Goal: Entertainment & Leisure: Consume media (video, audio)

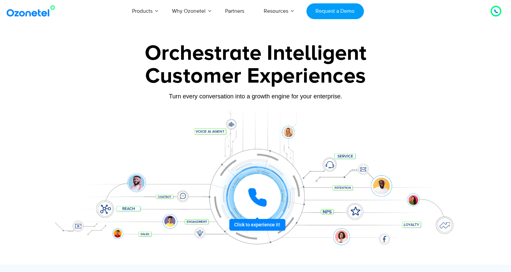
click at [253, 199] on icon at bounding box center [257, 197] width 17 height 17
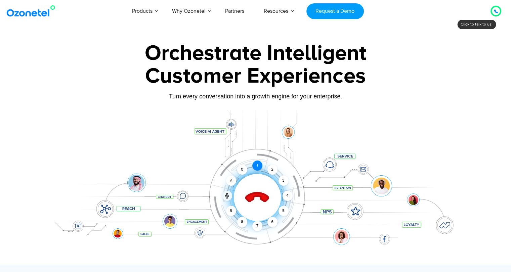
click at [259, 167] on div "1" at bounding box center [257, 166] width 10 height 10
click at [262, 198] on icon at bounding box center [257, 198] width 24 height 24
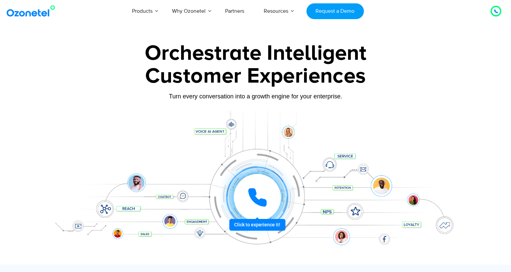
click at [257, 203] on icon at bounding box center [257, 197] width 17 height 17
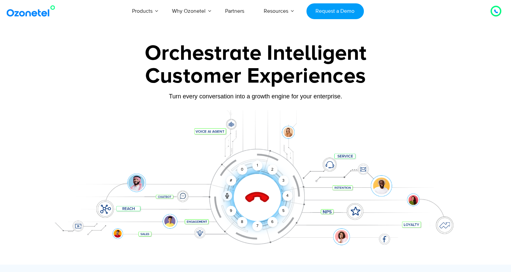
click at [252, 198] on icon at bounding box center [257, 198] width 24 height 24
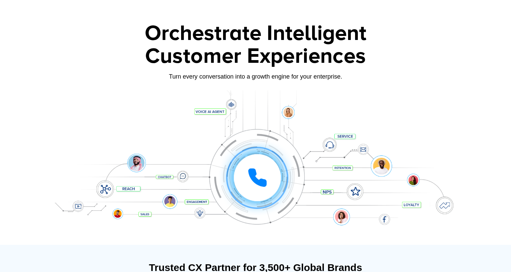
scroll to position [13, 0]
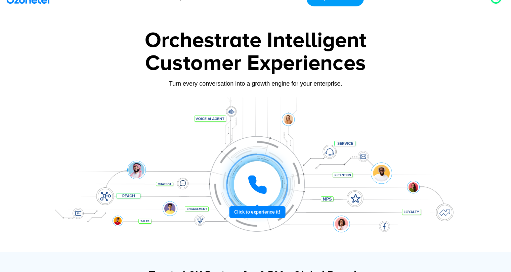
click at [256, 187] on icon at bounding box center [257, 185] width 17 height 17
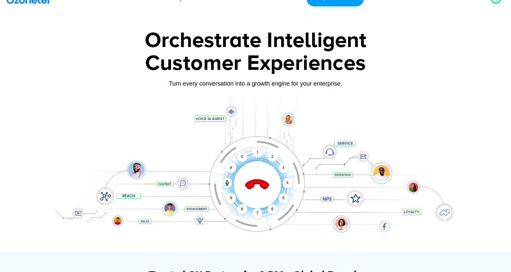
click at [256, 187] on icon at bounding box center [257, 185] width 29 height 29
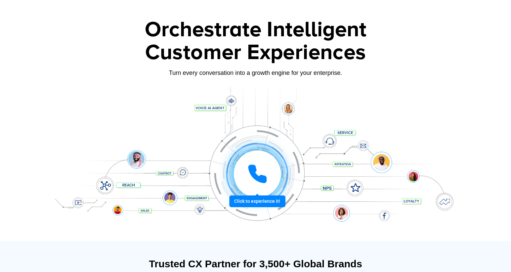
scroll to position [2, 0]
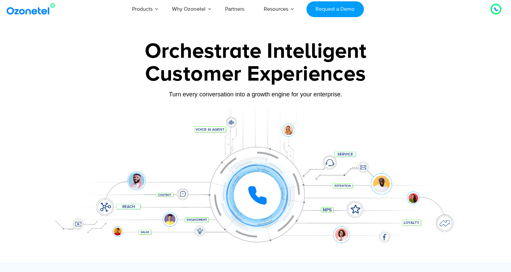
click at [349, 92] on div "Turn every conversation into a growth engine for your enterprise." at bounding box center [256, 94] width 420 height 7
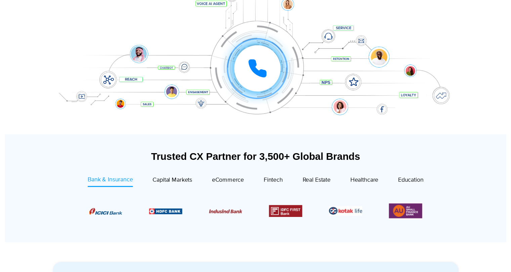
scroll to position [0, 0]
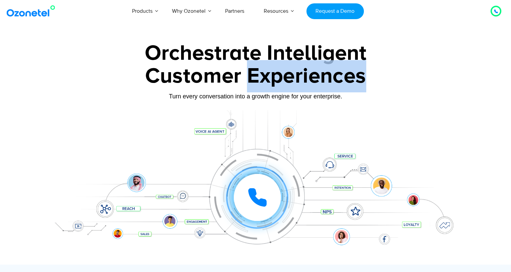
drag, startPoint x: 249, startPoint y: 80, endPoint x: 362, endPoint y: 77, distance: 113.0
click at [362, 77] on div "Customer Experiences" at bounding box center [256, 76] width 420 height 32
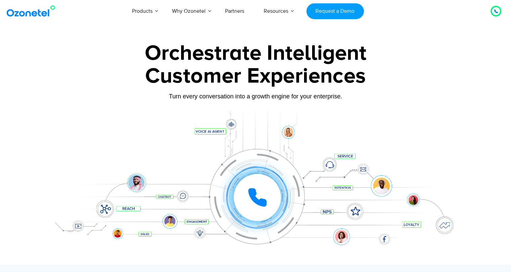
click at [234, 119] on div at bounding box center [256, 187] width 420 height 155
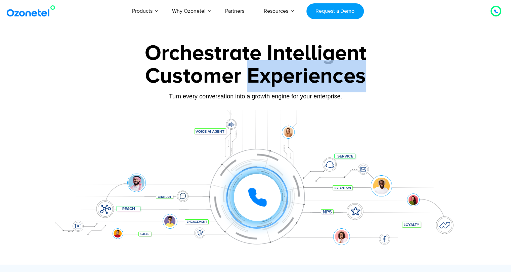
drag, startPoint x: 250, startPoint y: 77, endPoint x: 362, endPoint y: 78, distance: 112.6
click at [362, 78] on div "Customer Experiences" at bounding box center [256, 76] width 420 height 32
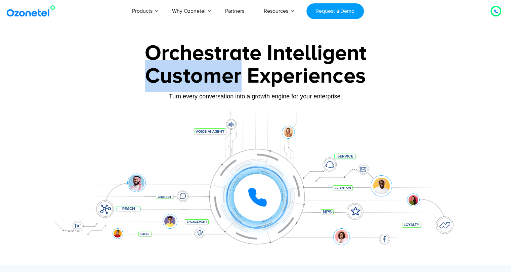
drag, startPoint x: 149, startPoint y: 79, endPoint x: 237, endPoint y: 82, distance: 88.1
click at [237, 82] on div "Customer Experiences" at bounding box center [256, 76] width 420 height 32
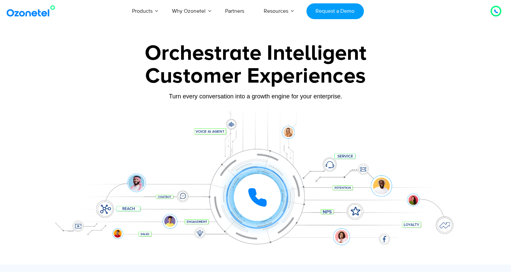
click at [250, 81] on div "Customer Experiences" at bounding box center [256, 76] width 420 height 32
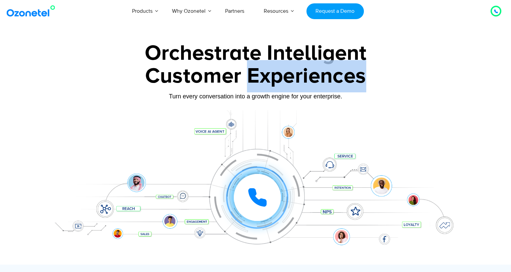
drag, startPoint x: 250, startPoint y: 81, endPoint x: 363, endPoint y: 81, distance: 113.0
click at [363, 81] on div "Customer Experiences" at bounding box center [256, 76] width 420 height 32
click at [320, 80] on div "Customer Experiences" at bounding box center [256, 76] width 420 height 32
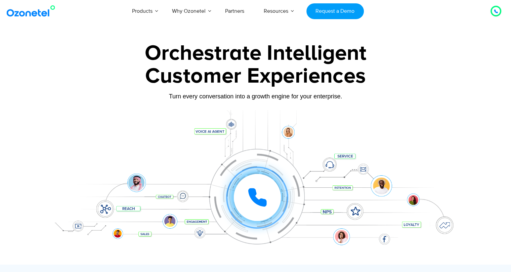
click at [211, 76] on div "Customer Experiences" at bounding box center [256, 76] width 420 height 32
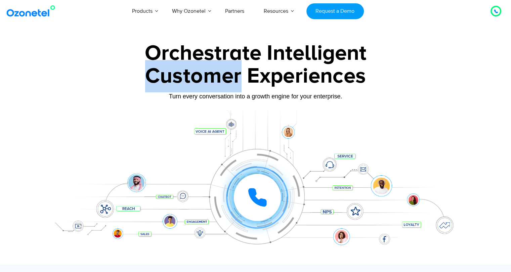
click at [211, 76] on div "Customer Experiences" at bounding box center [256, 76] width 420 height 32
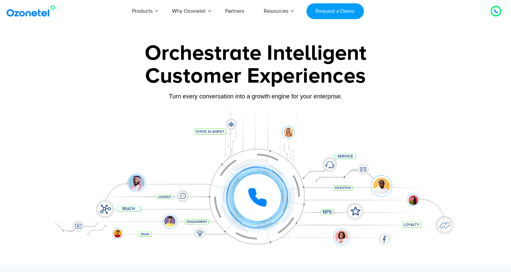
click at [210, 54] on div "Orchestrate Intelligent" at bounding box center [256, 54] width 420 height 22
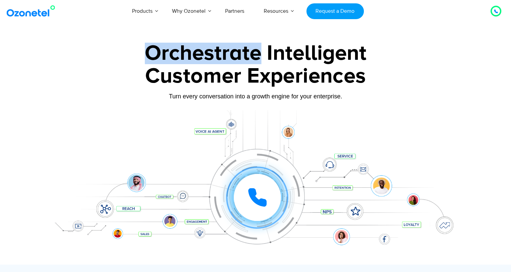
click at [210, 54] on div "Orchestrate Intelligent" at bounding box center [256, 54] width 420 height 22
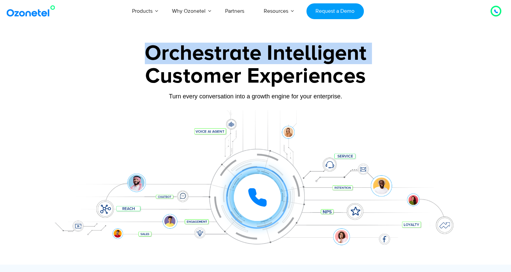
click at [210, 54] on div "Orchestrate Intelligent" at bounding box center [256, 54] width 420 height 22
click at [308, 57] on div "Orchestrate Intelligent" at bounding box center [256, 54] width 420 height 22
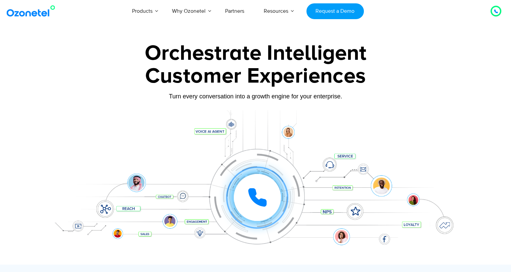
click at [308, 57] on div "Orchestrate Intelligent" at bounding box center [256, 54] width 420 height 22
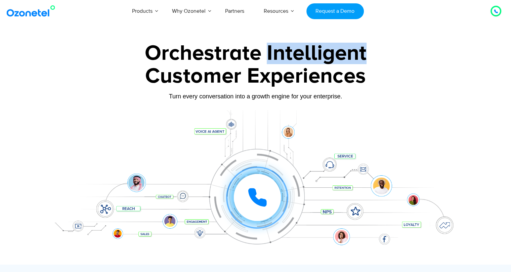
click at [308, 57] on div "Orchestrate Intelligent" at bounding box center [256, 54] width 420 height 22
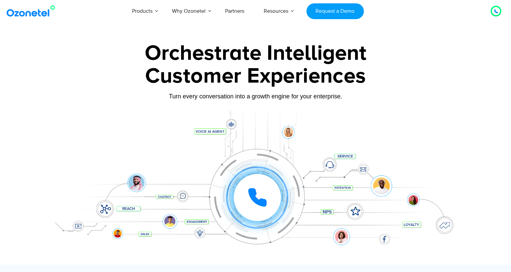
click at [295, 81] on div "Customer Experiences" at bounding box center [256, 76] width 420 height 32
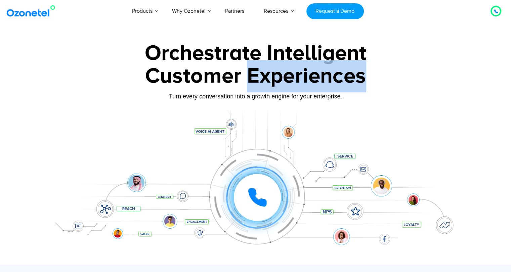
click at [295, 81] on div "Customer Experiences" at bounding box center [256, 76] width 420 height 32
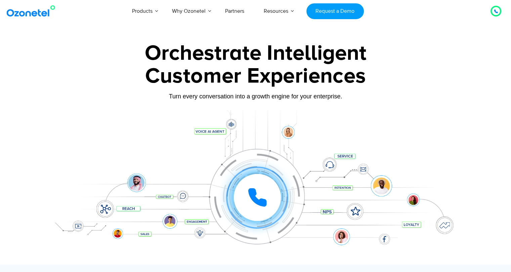
click at [198, 75] on div "Customer Experiences" at bounding box center [256, 76] width 420 height 32
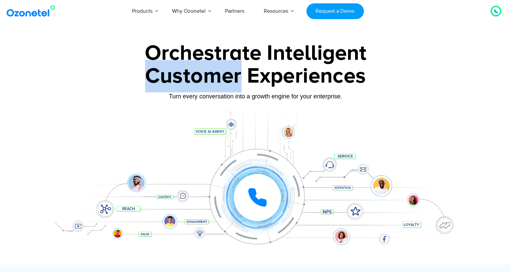
click at [198, 75] on div "Customer Experiences" at bounding box center [256, 76] width 420 height 32
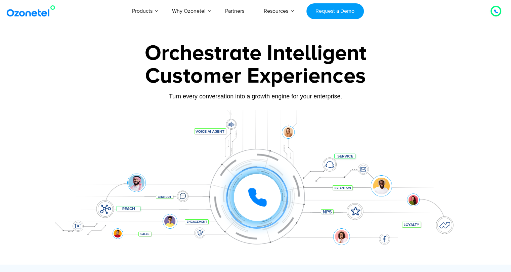
click at [200, 54] on div "Orchestrate Intelligent" at bounding box center [256, 54] width 420 height 22
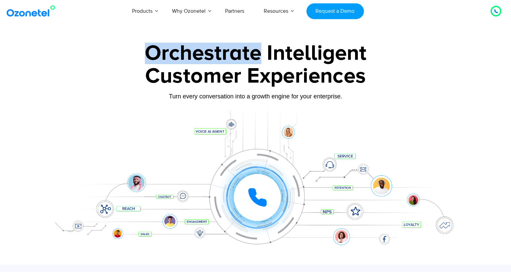
click at [200, 54] on div "Orchestrate Intelligent" at bounding box center [256, 54] width 420 height 22
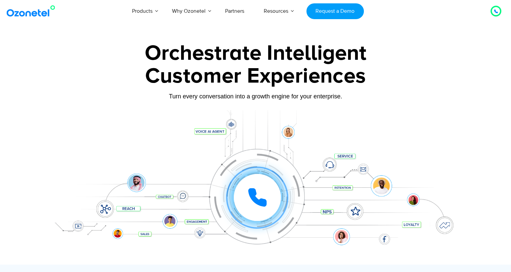
click at [301, 56] on div "Orchestrate Intelligent" at bounding box center [256, 54] width 420 height 22
click at [289, 77] on div "Customer Experiences" at bounding box center [256, 76] width 420 height 32
click at [202, 75] on div "Customer Experiences" at bounding box center [256, 76] width 420 height 32
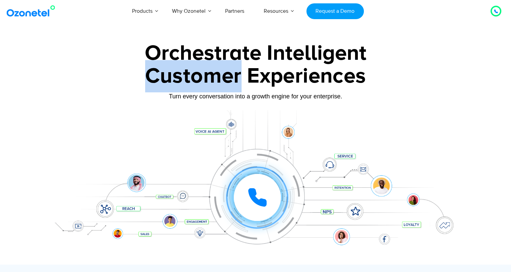
click at [202, 75] on div "Customer Experiences" at bounding box center [256, 76] width 420 height 32
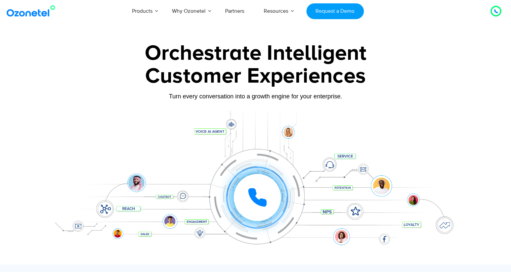
click at [200, 59] on div "Orchestrate Intelligent" at bounding box center [256, 54] width 420 height 22
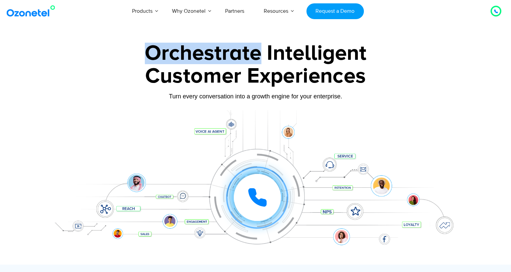
click at [200, 59] on div "Orchestrate Intelligent" at bounding box center [256, 54] width 420 height 22
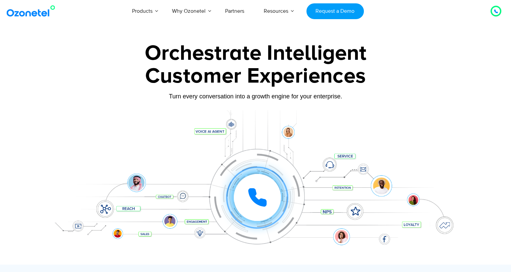
click at [290, 57] on div "Orchestrate Intelligent" at bounding box center [256, 54] width 420 height 22
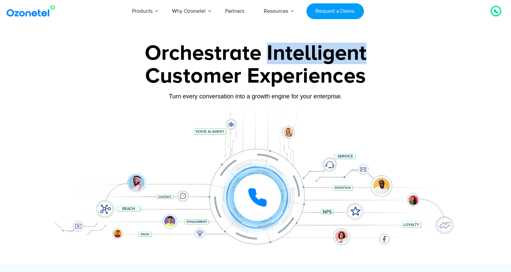
click at [290, 57] on div "Orchestrate Intelligent" at bounding box center [256, 54] width 420 height 22
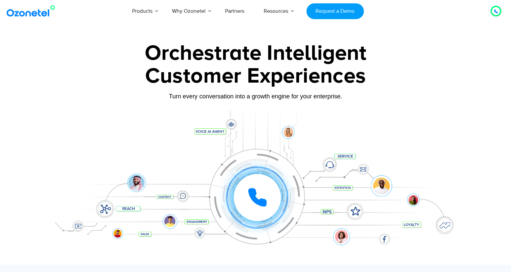
click at [212, 59] on div "Orchestrate Intelligent" at bounding box center [256, 54] width 420 height 22
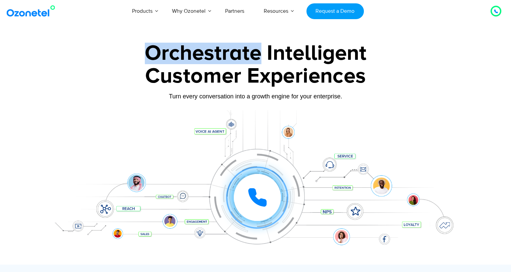
click at [212, 59] on div "Orchestrate Intelligent" at bounding box center [256, 54] width 420 height 22
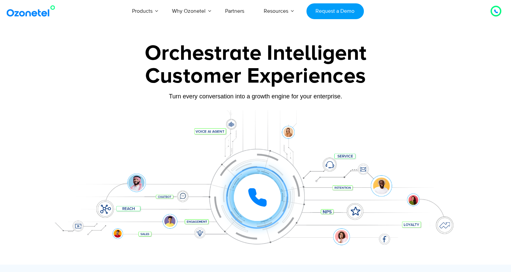
click at [205, 75] on div "Customer Experiences" at bounding box center [256, 76] width 420 height 32
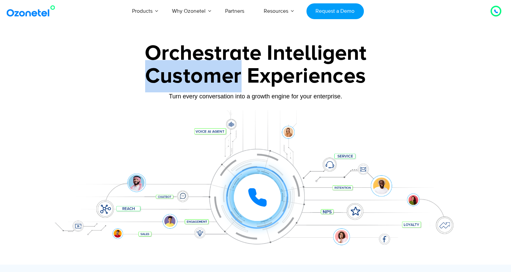
click at [205, 75] on div "Customer Experiences" at bounding box center [256, 76] width 420 height 32
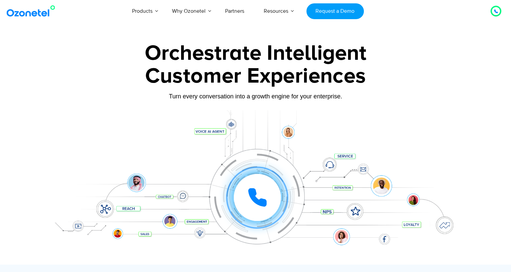
click at [262, 75] on div "Customer Experiences" at bounding box center [256, 76] width 420 height 32
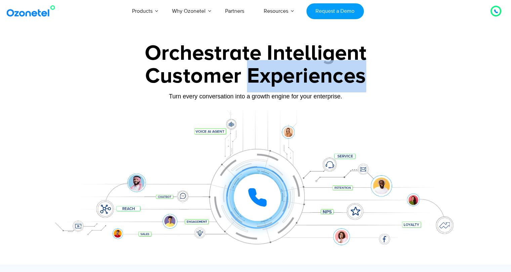
click at [262, 75] on div "Customer Experiences" at bounding box center [256, 76] width 420 height 32
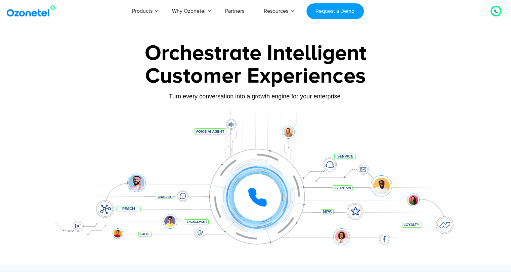
click at [293, 50] on div "Orchestrate Intelligent" at bounding box center [256, 54] width 420 height 22
click at [221, 55] on div "Orchestrate Intelligent" at bounding box center [256, 54] width 420 height 22
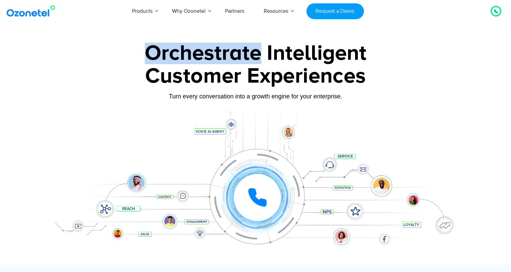
click at [221, 55] on div "Orchestrate Intelligent" at bounding box center [256, 54] width 420 height 22
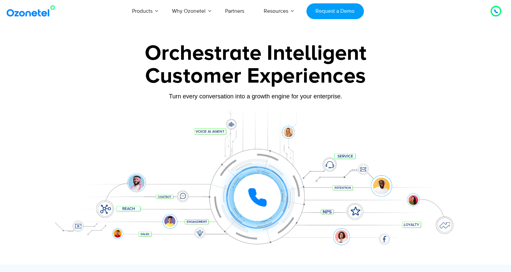
click at [201, 79] on div "Customer Experiences" at bounding box center [256, 76] width 420 height 32
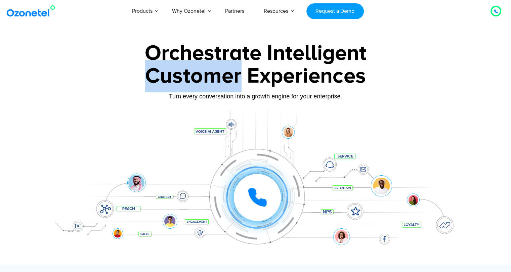
click at [201, 79] on div "Customer Experiences" at bounding box center [256, 76] width 420 height 32
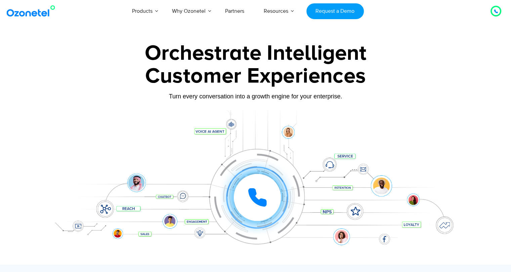
click at [271, 78] on div "Customer Experiences" at bounding box center [256, 76] width 420 height 32
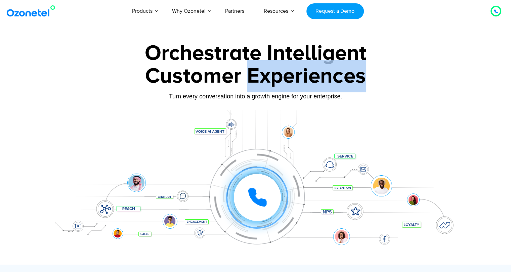
click at [271, 78] on div "Customer Experiences" at bounding box center [256, 76] width 420 height 32
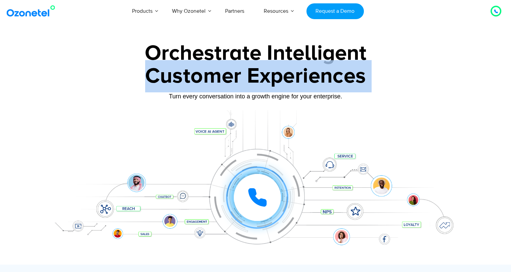
click at [271, 78] on div "Customer Experiences" at bounding box center [256, 76] width 420 height 32
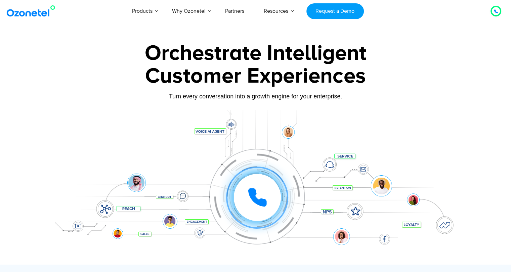
click at [292, 57] on div "Orchestrate Intelligent" at bounding box center [256, 54] width 420 height 22
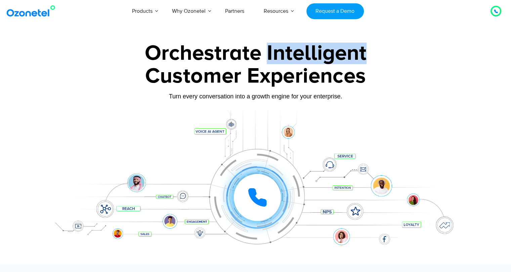
click at [292, 57] on div "Orchestrate Intelligent" at bounding box center [256, 54] width 420 height 22
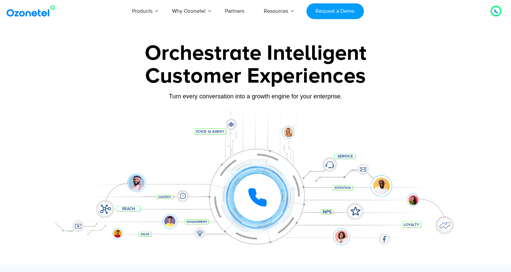
click at [228, 62] on div "Customer Experiences" at bounding box center [256, 76] width 420 height 32
click at [232, 58] on div "Orchestrate Intelligent" at bounding box center [256, 54] width 420 height 22
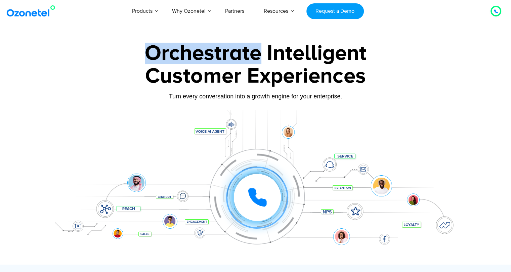
click at [232, 58] on div "Orchestrate Intelligent" at bounding box center [256, 54] width 420 height 22
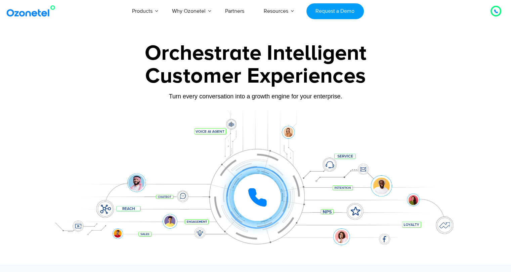
click at [216, 76] on div "Customer Experiences" at bounding box center [256, 76] width 420 height 32
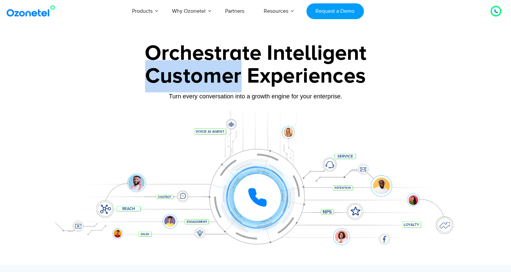
click at [216, 76] on div "Customer Experiences" at bounding box center [256, 76] width 420 height 32
click at [257, 76] on div "Customer Experiences" at bounding box center [256, 76] width 420 height 32
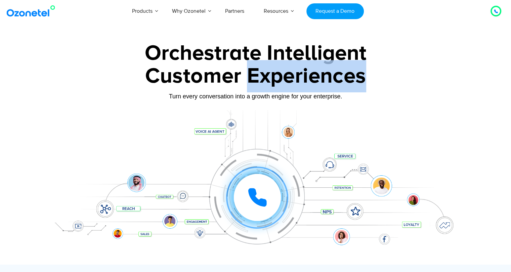
click at [257, 76] on div "Customer Experiences" at bounding box center [256, 76] width 420 height 32
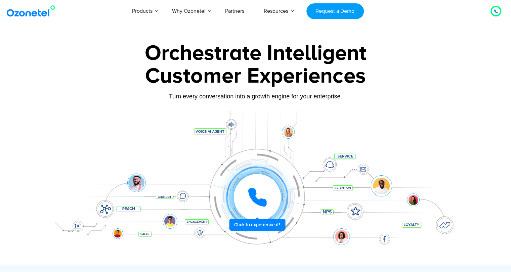
click at [259, 199] on icon at bounding box center [257, 198] width 20 height 20
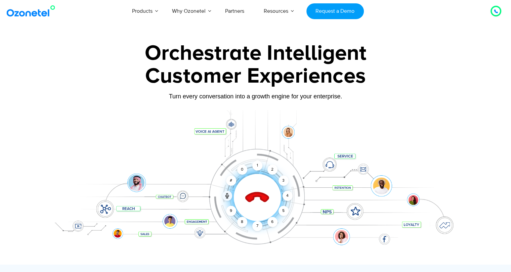
drag, startPoint x: 258, startPoint y: 197, endPoint x: 250, endPoint y: 198, distance: 7.8
click at [250, 198] on icon at bounding box center [257, 198] width 24 height 24
click at [250, 198] on icon at bounding box center [257, 198] width 29 height 29
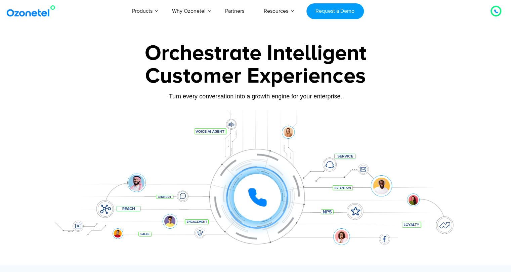
click at [250, 191] on icon at bounding box center [257, 197] width 17 height 17
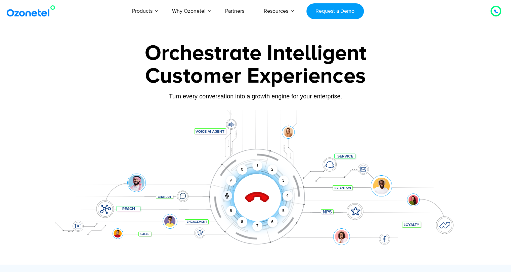
click at [256, 198] on icon at bounding box center [257, 198] width 29 height 29
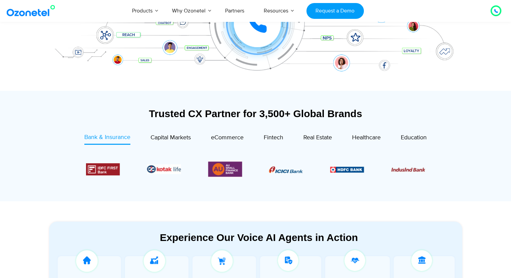
scroll to position [189, 0]
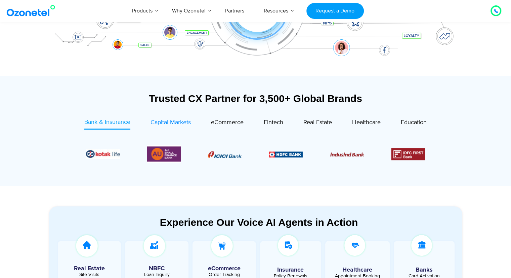
click at [169, 120] on span "Capital Markets" at bounding box center [171, 122] width 40 height 7
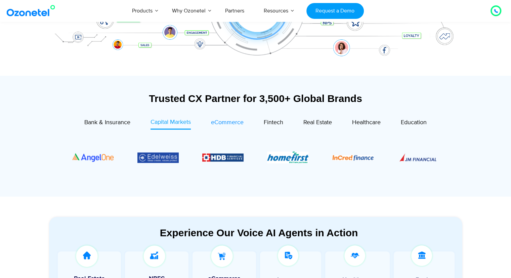
click at [225, 118] on div "eCommerce" at bounding box center [227, 122] width 33 height 9
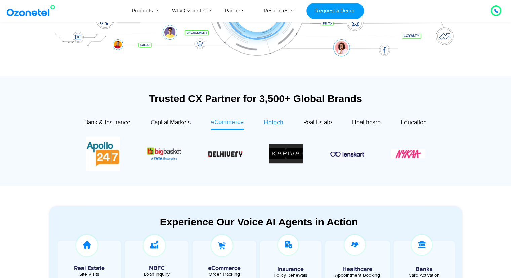
click at [269, 121] on span "Fintech" at bounding box center [273, 122] width 19 height 7
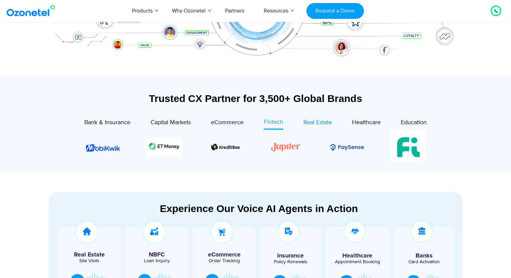
click at [322, 124] on span "Real Estate" at bounding box center [318, 122] width 29 height 7
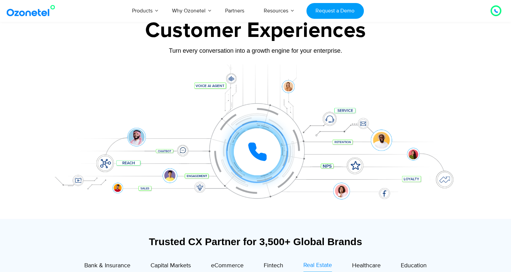
scroll to position [0, 0]
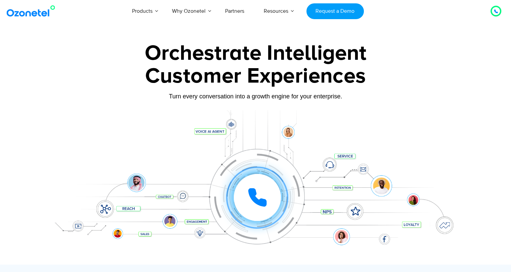
click at [417, 86] on div "Customer Experiences" at bounding box center [256, 76] width 420 height 32
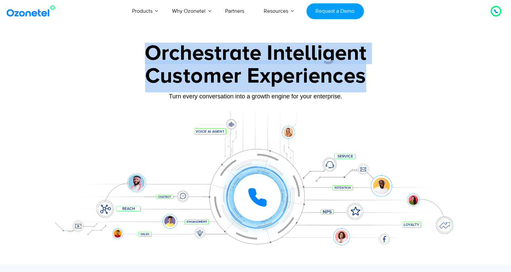
drag, startPoint x: 145, startPoint y: 53, endPoint x: 365, endPoint y: 66, distance: 220.9
click at [365, 66] on div "Orchestrate Intelligent Customer Experiences Turn every conversation into a gro…" at bounding box center [256, 154] width 420 height 222
click at [280, 90] on div "Customer Experiences" at bounding box center [256, 76] width 420 height 32
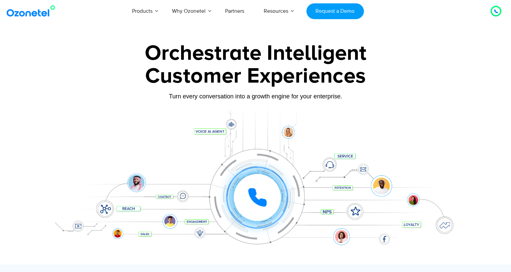
click at [495, 15] on div at bounding box center [496, 11] width 11 height 11
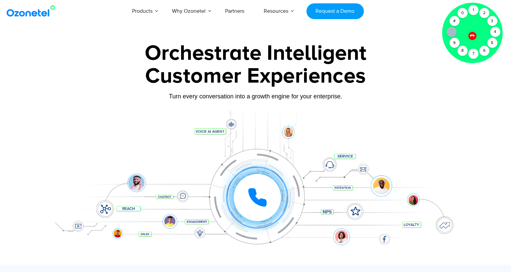
click at [471, 37] on icon at bounding box center [473, 36] width 6 height 6
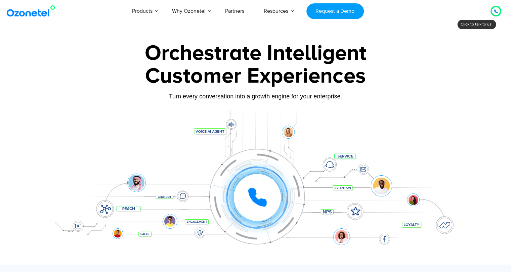
click at [497, 12] on icon at bounding box center [496, 11] width 3 height 3
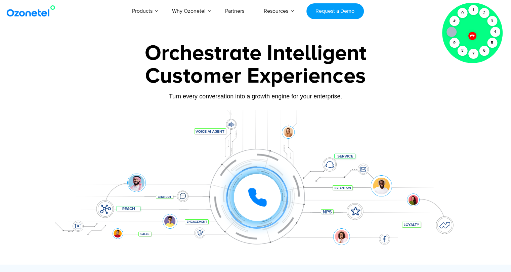
click at [473, 37] on div at bounding box center [472, 36] width 8 height 8
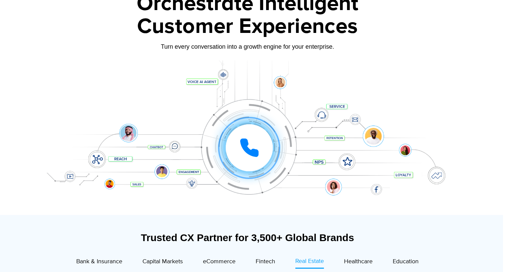
scroll to position [0, 8]
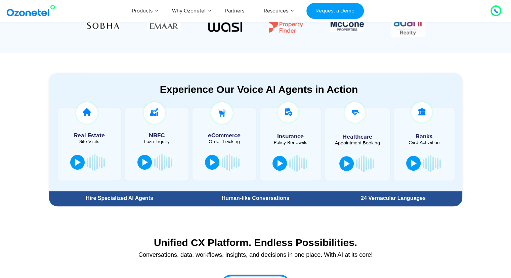
scroll to position [389, 0]
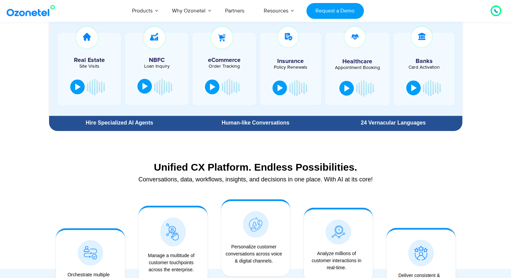
click at [145, 87] on div at bounding box center [145, 86] width 5 height 7
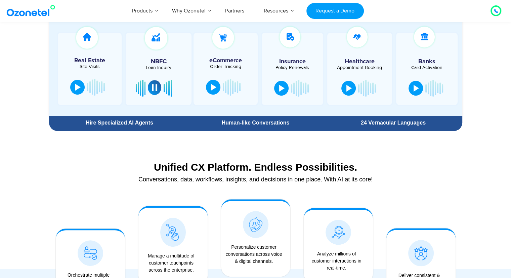
click at [156, 88] on div at bounding box center [154, 87] width 5 height 7
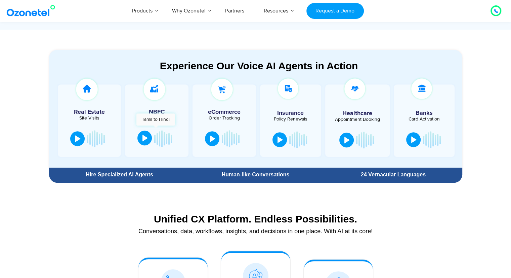
scroll to position [326, 0]
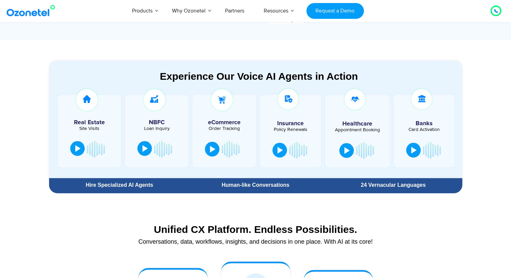
click at [77, 149] on div at bounding box center [77, 148] width 5 height 7
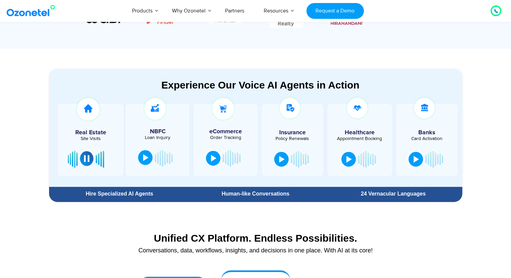
click at [86, 160] on div at bounding box center [86, 158] width 5 height 7
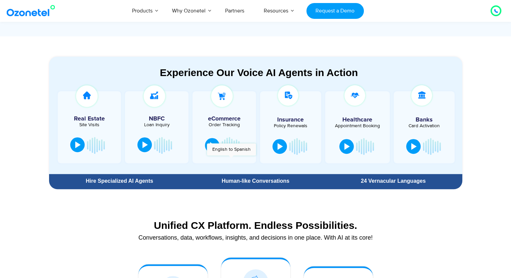
scroll to position [340, 0]
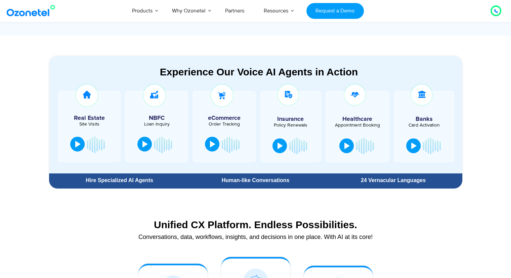
click at [211, 144] on div at bounding box center [212, 144] width 5 height 7
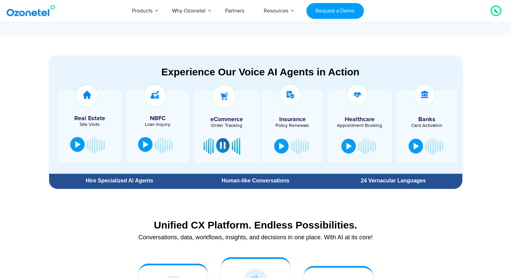
click at [221, 145] on div at bounding box center [222, 145] width 5 height 7
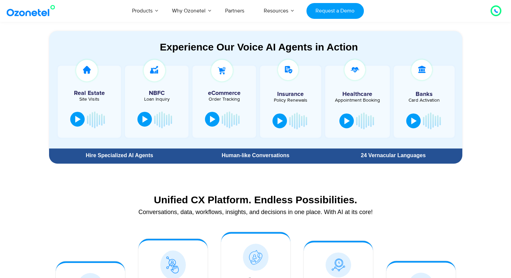
scroll to position [364, 0]
click at [280, 117] on div at bounding box center [280, 120] width 5 height 7
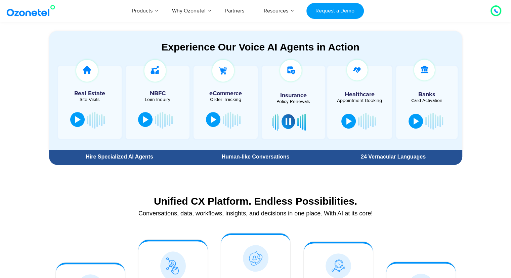
click at [282, 119] on button at bounding box center [288, 121] width 13 height 15
